Goal: Task Accomplishment & Management: Manage account settings

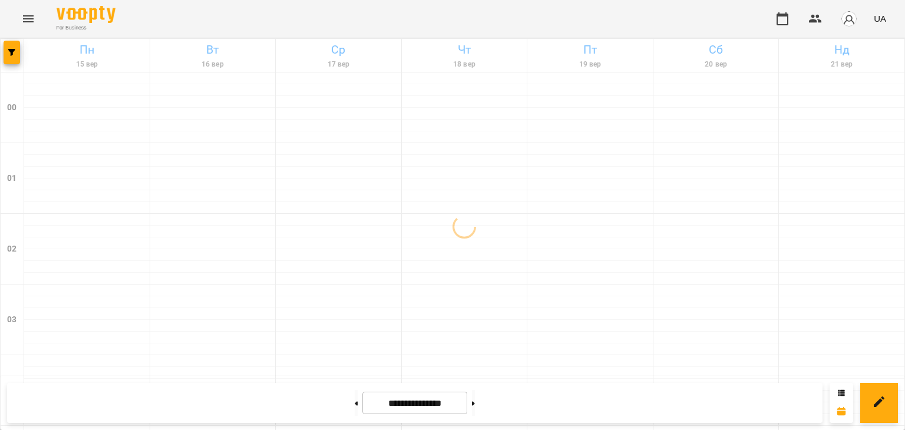
scroll to position [472, 0]
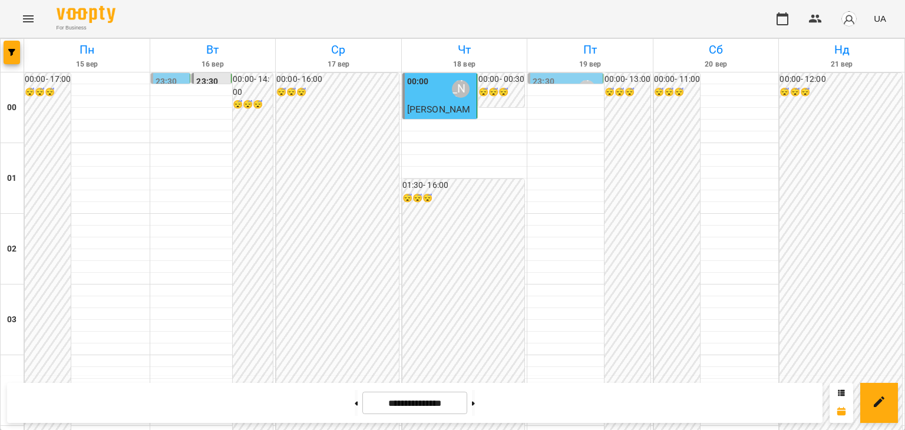
scroll to position [1098, 0]
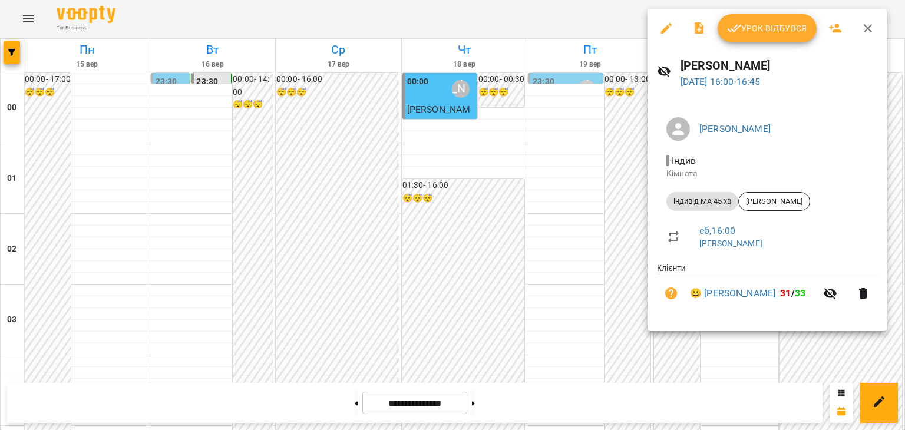
click at [464, 93] on div at bounding box center [452, 215] width 905 height 430
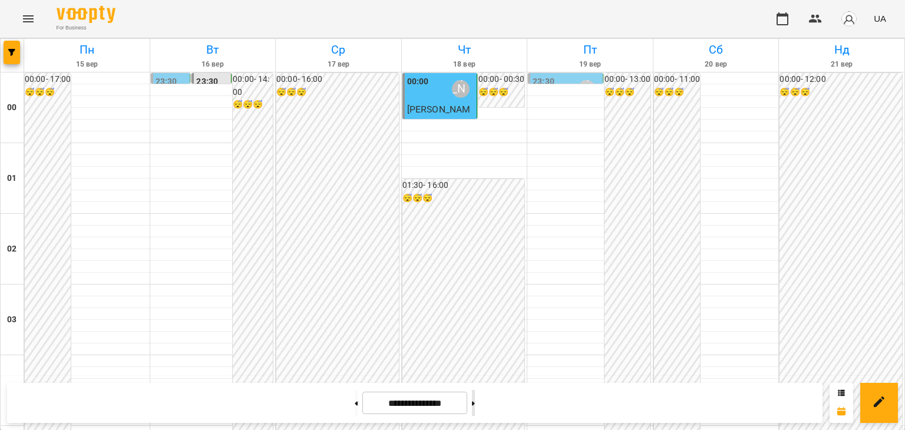
click at [475, 403] on icon at bounding box center [473, 403] width 3 height 4
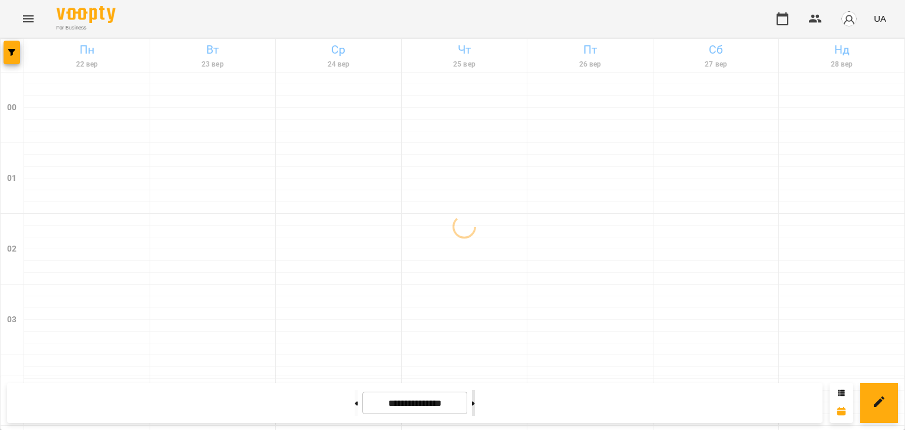
click at [475, 403] on icon at bounding box center [473, 403] width 3 height 4
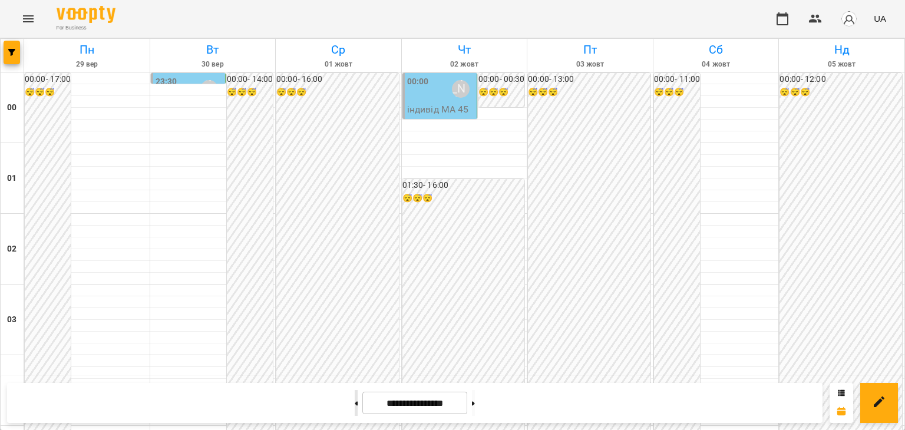
click at [355, 404] on icon at bounding box center [356, 403] width 3 height 4
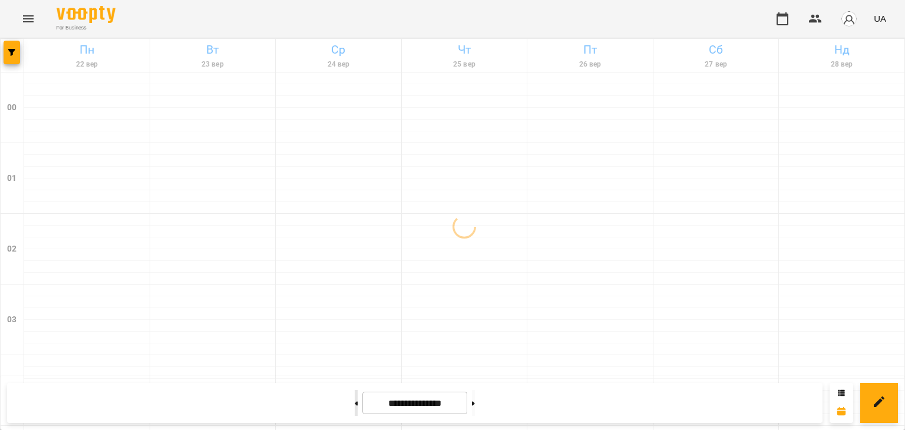
click at [355, 404] on icon at bounding box center [356, 403] width 3 height 4
type input "**********"
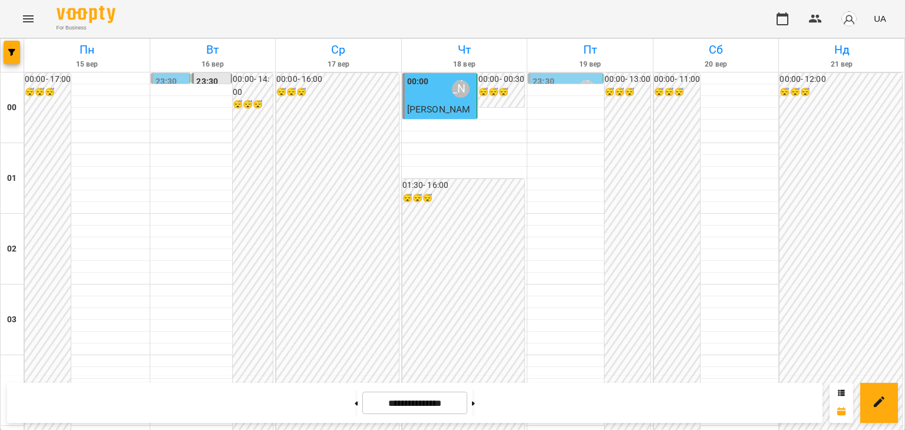
scroll to position [1216, 0]
